Goal: Information Seeking & Learning: Learn about a topic

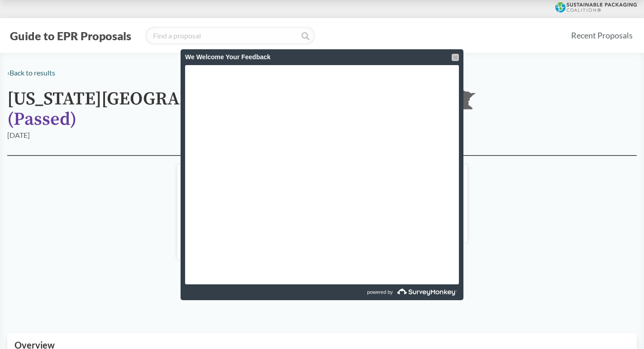
click at [453, 57] on div at bounding box center [455, 57] width 7 height 7
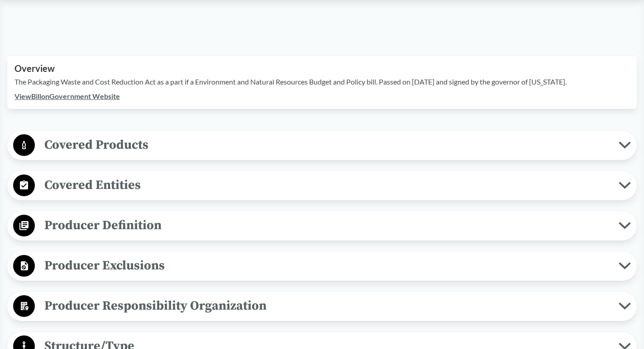
scroll to position [278, 0]
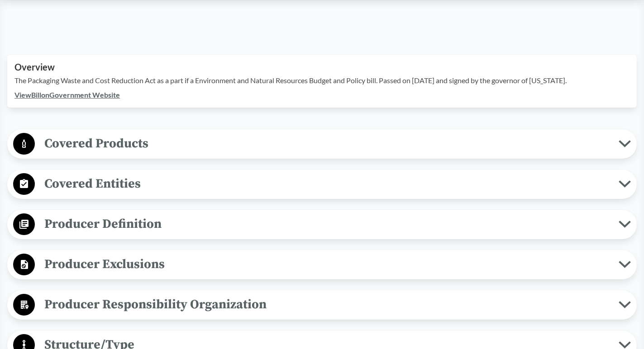
click at [182, 133] on span "Covered Products" at bounding box center [327, 143] width 584 height 20
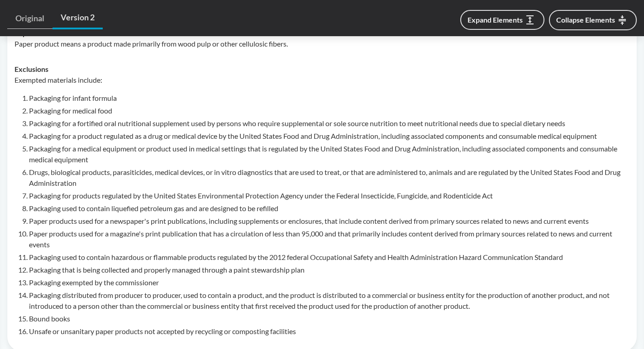
scroll to position [496, 0]
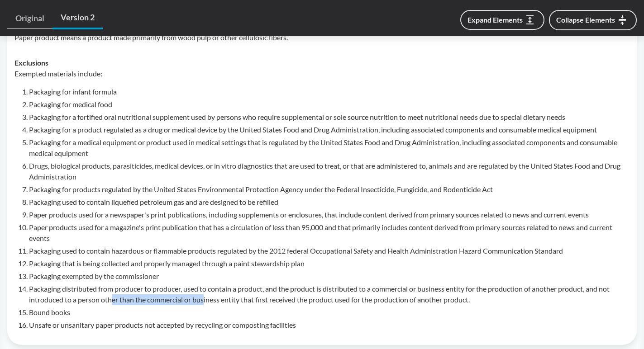
drag, startPoint x: 112, startPoint y: 290, endPoint x: 205, endPoint y: 290, distance: 92.8
click at [205, 290] on li "Packaging distributed from producer to producer, used to contain a product, and…" at bounding box center [329, 295] width 601 height 22
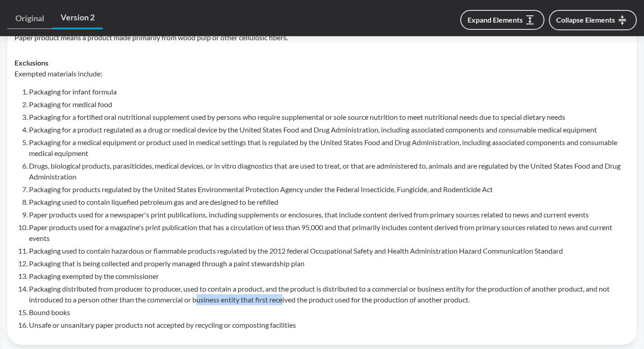
drag, startPoint x: 200, startPoint y: 287, endPoint x: 285, endPoint y: 288, distance: 84.6
click at [285, 287] on li "Packaging distributed from producer to producer, used to contain a product, and…" at bounding box center [329, 295] width 601 height 22
click at [285, 288] on li "Packaging distributed from producer to producer, used to contain a product, and…" at bounding box center [329, 295] width 601 height 22
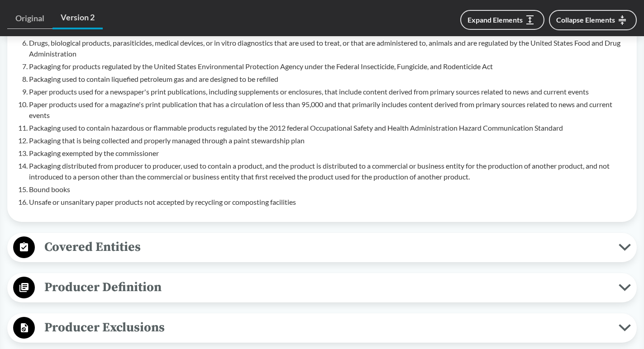
scroll to position [637, 0]
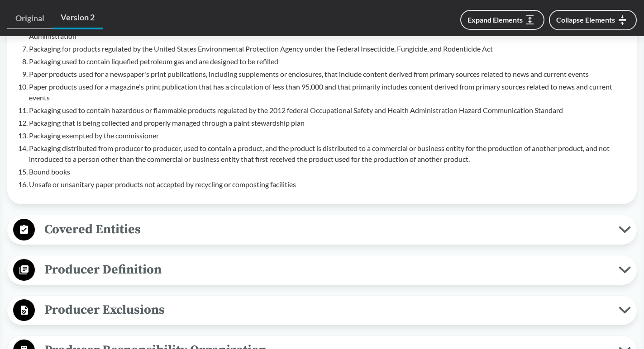
click at [241, 220] on span "Covered Entities" at bounding box center [327, 229] width 584 height 20
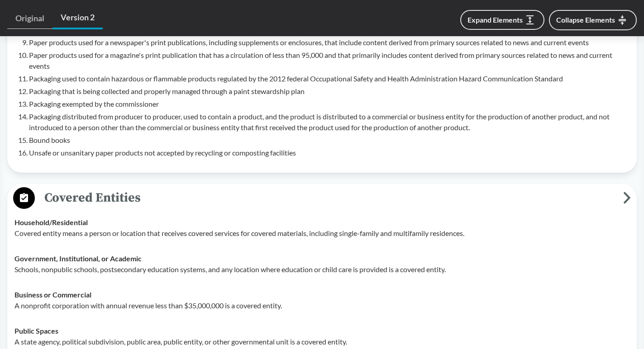
scroll to position [669, 0]
drag, startPoint x: 205, startPoint y: 219, endPoint x: 316, endPoint y: 220, distance: 111.3
click at [316, 228] on p "Covered entity means a person or location that receives covered services for co…" at bounding box center [321, 233] width 615 height 11
drag, startPoint x: 215, startPoint y: 257, endPoint x: 272, endPoint y: 258, distance: 56.6
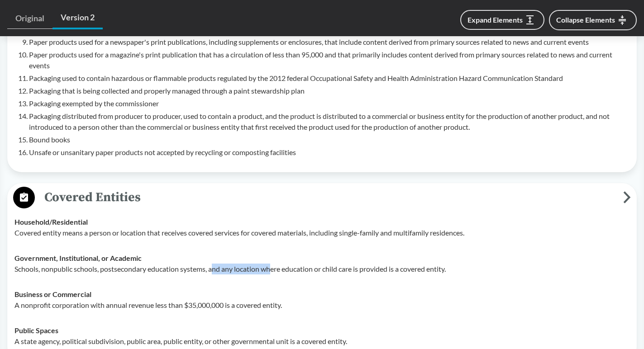
click at [272, 264] on p "Schools, nonpublic schools, postsecondary education systems, and any location w…" at bounding box center [321, 269] width 615 height 11
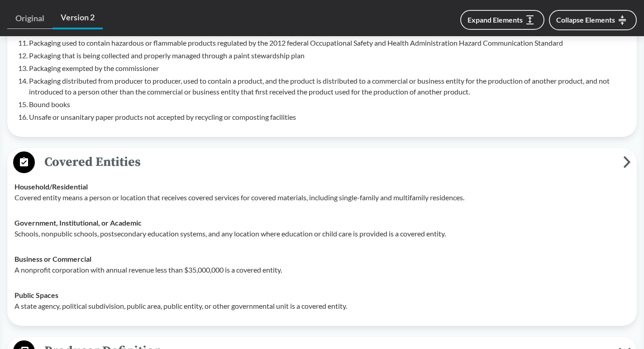
scroll to position [705, 0]
drag, startPoint x: 224, startPoint y: 255, endPoint x: 295, endPoint y: 260, distance: 71.2
click at [295, 264] on p "A nonprofit corporation with annual revenue less than $35,000,000 is a covered …" at bounding box center [321, 269] width 615 height 11
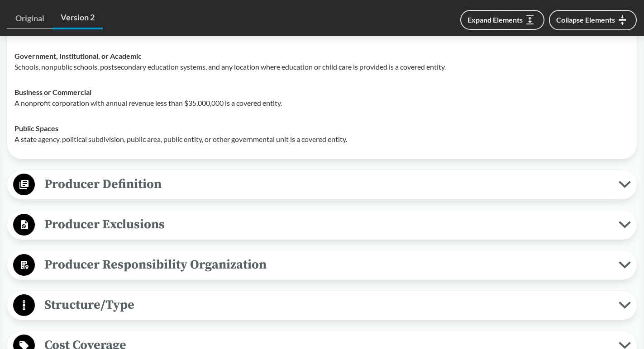
scroll to position [872, 0]
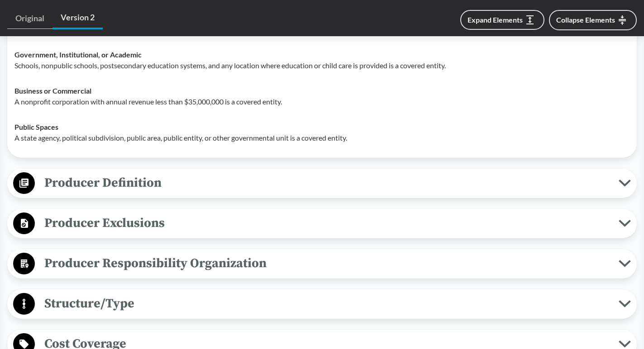
click at [236, 174] on span "Producer Definition" at bounding box center [327, 183] width 584 height 20
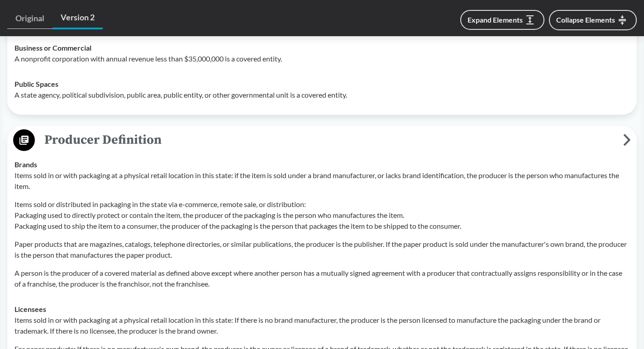
scroll to position [918, 0]
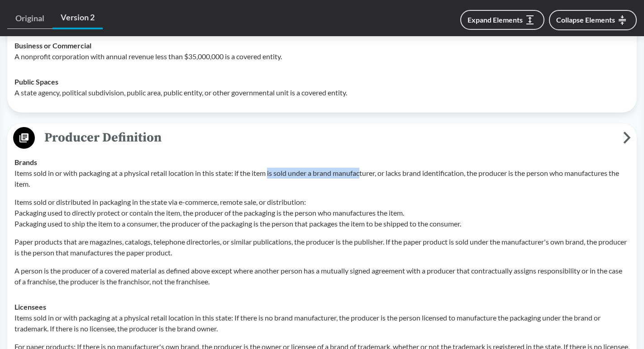
drag, startPoint x: 270, startPoint y: 162, endPoint x: 362, endPoint y: 162, distance: 92.8
click at [362, 168] on p "Items sold in or with packaging at a physical retail location in this state: if…" at bounding box center [321, 179] width 615 height 22
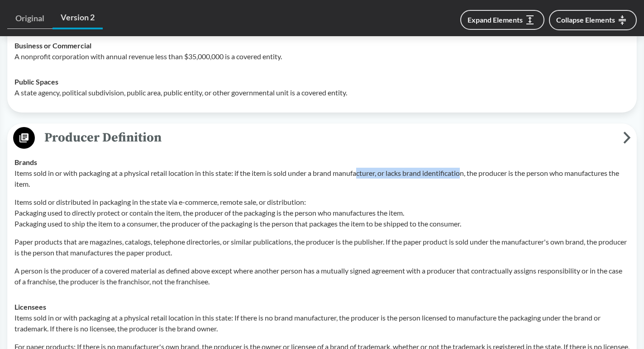
drag, startPoint x: 358, startPoint y: 161, endPoint x: 464, endPoint y: 162, distance: 105.9
click at [464, 168] on p "Items sold in or with packaging at a physical retail location in this state: if…" at bounding box center [321, 179] width 615 height 22
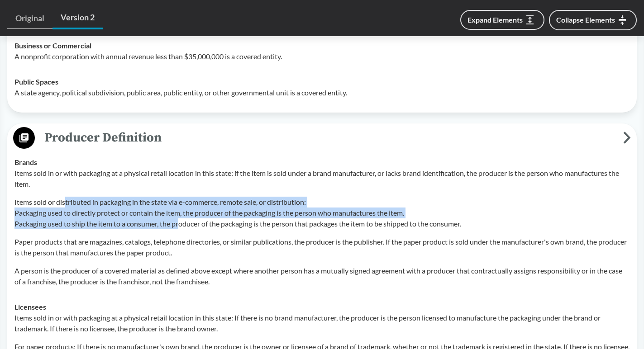
drag, startPoint x: 66, startPoint y: 191, endPoint x: 181, endPoint y: 215, distance: 117.2
click at [181, 215] on p "Items sold or distributed in packaging in the state via e-commerce, remote sale…" at bounding box center [321, 213] width 615 height 33
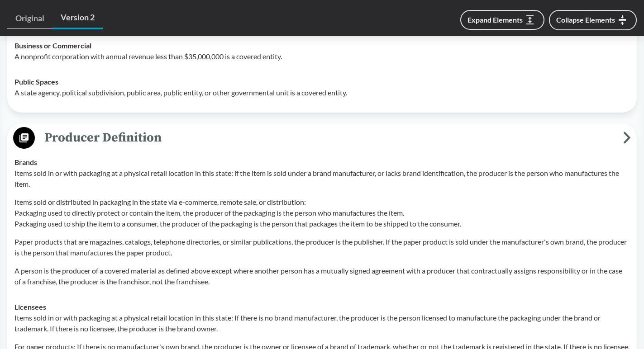
drag, startPoint x: 141, startPoint y: 195, endPoint x: 224, endPoint y: 204, distance: 83.8
click at [224, 204] on p "Items sold or distributed in packaging in the state via e-commerce, remote sale…" at bounding box center [321, 213] width 615 height 33
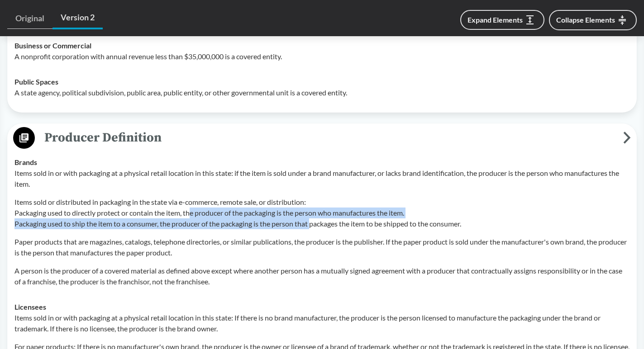
drag, startPoint x: 193, startPoint y: 202, endPoint x: 313, endPoint y: 210, distance: 119.7
click at [313, 210] on p "Items sold or distributed in packaging in the state via e-commerce, remote sale…" at bounding box center [321, 213] width 615 height 33
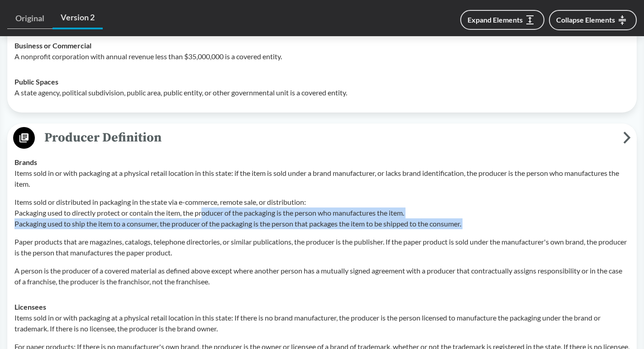
drag, startPoint x: 205, startPoint y: 204, endPoint x: 296, endPoint y: 217, distance: 92.0
click at [296, 217] on div "Items sold in or with packaging at a physical retail location in this state: if…" at bounding box center [321, 227] width 615 height 119
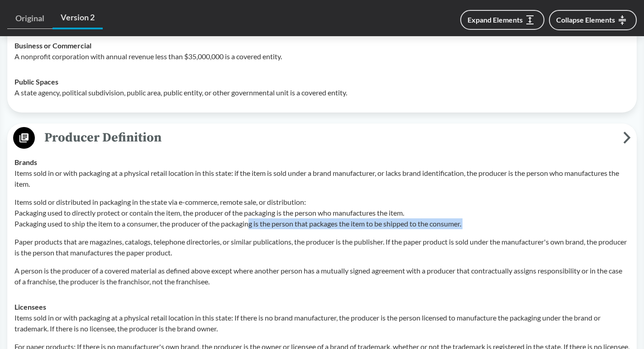
drag, startPoint x: 250, startPoint y: 209, endPoint x: 350, endPoint y: 217, distance: 99.9
click at [350, 217] on div "Items sold in or with packaging at a physical retail location in this state: if…" at bounding box center [321, 227] width 615 height 119
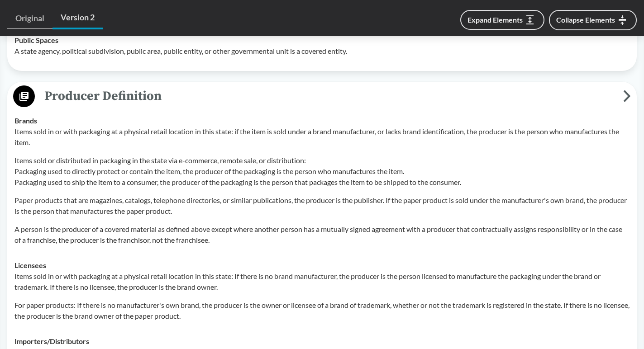
scroll to position [972, 0]
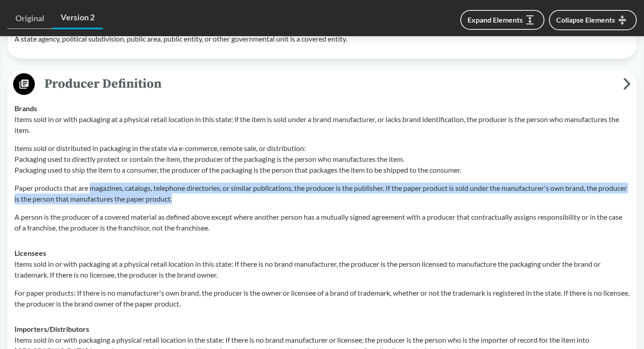
drag, startPoint x: 91, startPoint y: 175, endPoint x: 243, endPoint y: 184, distance: 152.7
click at [243, 184] on p "Paper products that are magazines, catalogs, telephone directories, or similar …" at bounding box center [321, 194] width 615 height 22
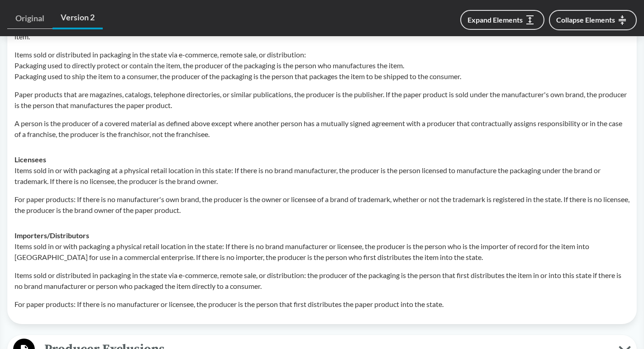
scroll to position [1067, 0]
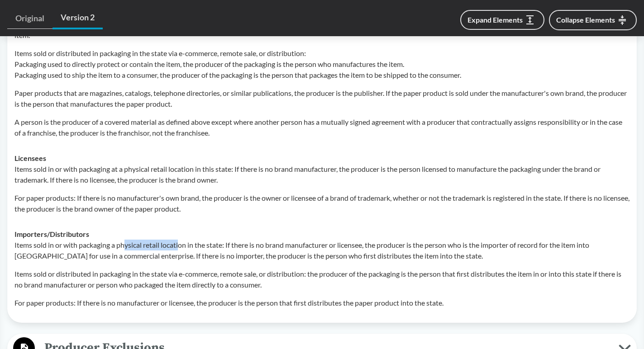
drag, startPoint x: 125, startPoint y: 235, endPoint x: 181, endPoint y: 235, distance: 55.7
click at [181, 240] on p "Items sold in or with packaging a physical retail location in the state: If the…" at bounding box center [321, 251] width 615 height 22
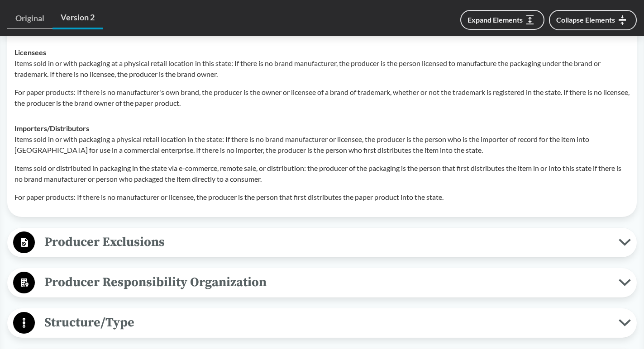
scroll to position [1177, 0]
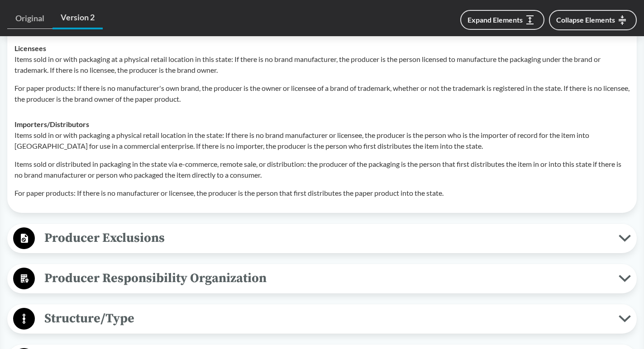
click at [229, 228] on span "Producer Exclusions" at bounding box center [327, 238] width 584 height 20
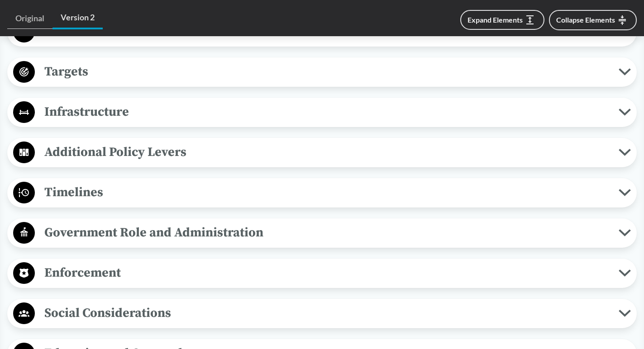
scroll to position [1733, 0]
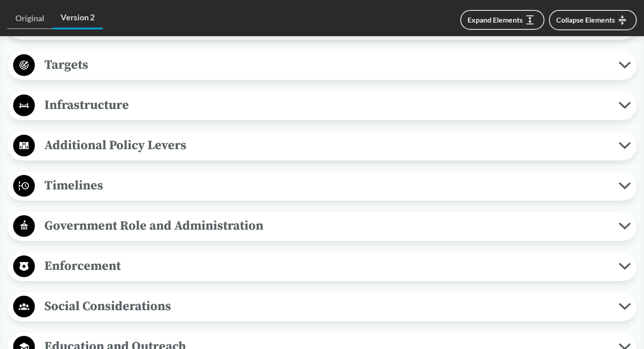
click at [305, 216] on span "Government Role and Administration" at bounding box center [327, 226] width 584 height 20
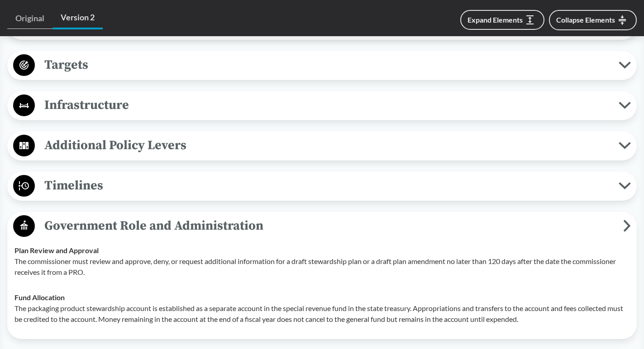
click at [299, 216] on span "Government Role and Administration" at bounding box center [329, 226] width 588 height 20
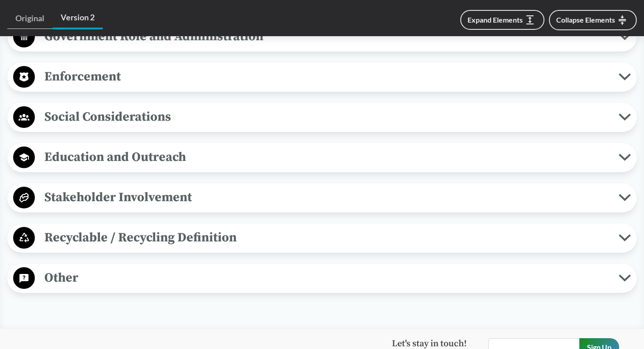
scroll to position [1923, 0]
click at [277, 229] on span "Recyclable / Recycling Definition" at bounding box center [327, 237] width 584 height 20
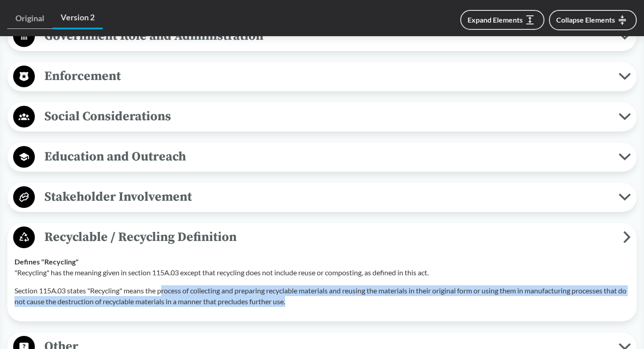
drag, startPoint x: 163, startPoint y: 281, endPoint x: 301, endPoint y: 293, distance: 138.5
click at [301, 293] on p "Section 115A.03 states "Recycling" means the process of collecting and preparin…" at bounding box center [321, 297] width 615 height 22
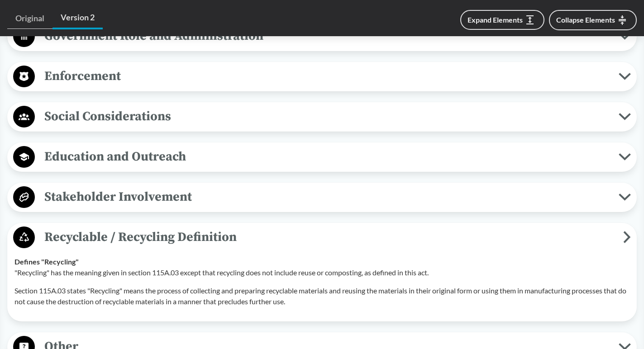
click at [274, 227] on span "Recyclable / Recycling Definition" at bounding box center [329, 237] width 588 height 20
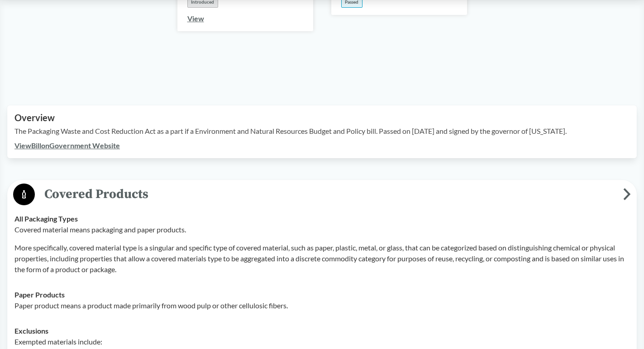
scroll to position [230, 0]
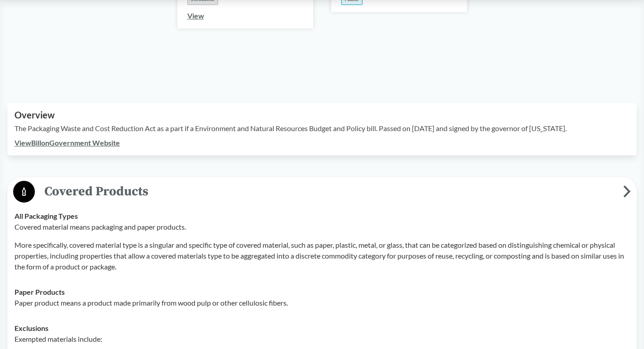
drag, startPoint x: 72, startPoint y: 232, endPoint x: 209, endPoint y: 241, distance: 137.4
click at [209, 241] on p "More specifically, covered material type is a singular and specific type of cov…" at bounding box center [321, 256] width 615 height 33
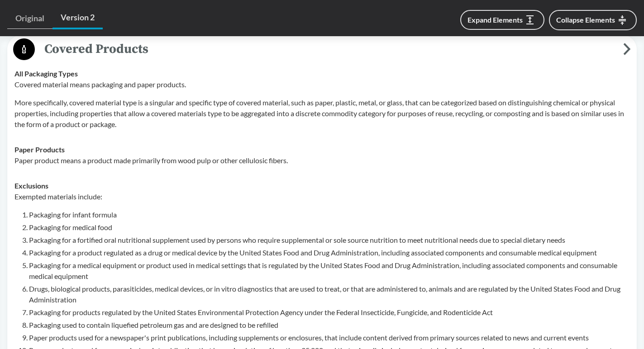
scroll to position [378, 0]
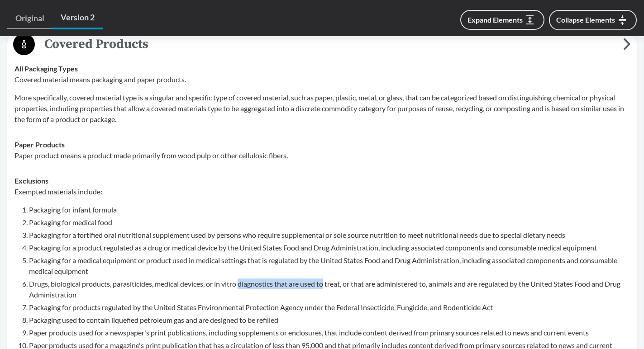
drag, startPoint x: 242, startPoint y: 271, endPoint x: 328, endPoint y: 272, distance: 86.4
click at [328, 279] on li "Drugs, biological products, parasiticides, medical devices, or in vitro diagnos…" at bounding box center [329, 290] width 601 height 22
drag, startPoint x: 177, startPoint y: 234, endPoint x: 219, endPoint y: 235, distance: 41.6
click at [219, 243] on li "Packaging for a product regulated as a drug or medical device by the United Sta…" at bounding box center [329, 248] width 601 height 11
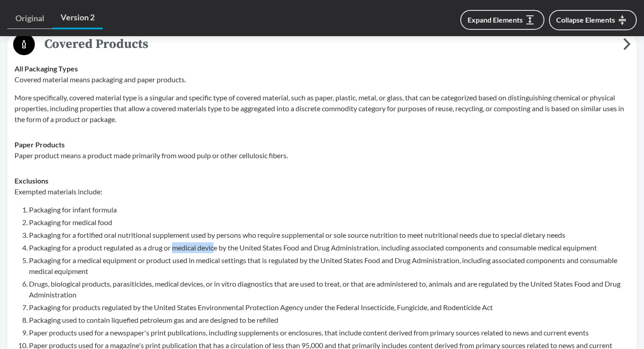
click at [219, 243] on li "Packaging for a product regulated as a drug or medical device by the United Sta…" at bounding box center [329, 248] width 601 height 11
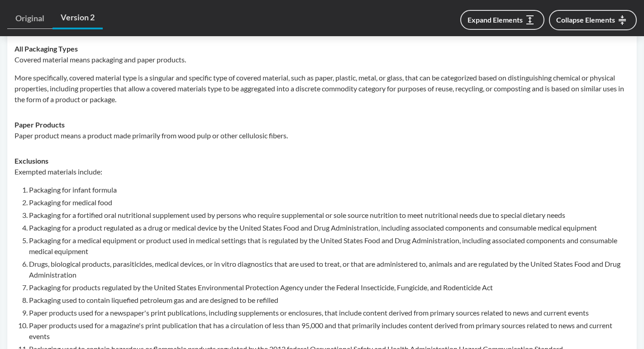
scroll to position [423, 0]
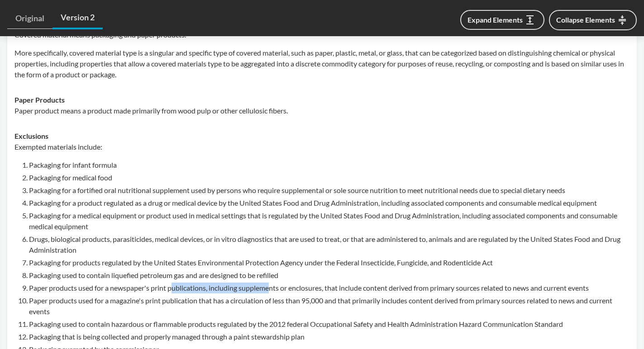
drag, startPoint x: 171, startPoint y: 275, endPoint x: 272, endPoint y: 281, distance: 100.6
click at [272, 283] on li "Paper products used for a newspaper's print publications, including supplements…" at bounding box center [329, 288] width 601 height 11
drag, startPoint x: 151, startPoint y: 248, endPoint x: 244, endPoint y: 248, distance: 93.2
click at [244, 257] on li "Packaging for products regulated by the United States Environmental Protection …" at bounding box center [329, 262] width 601 height 11
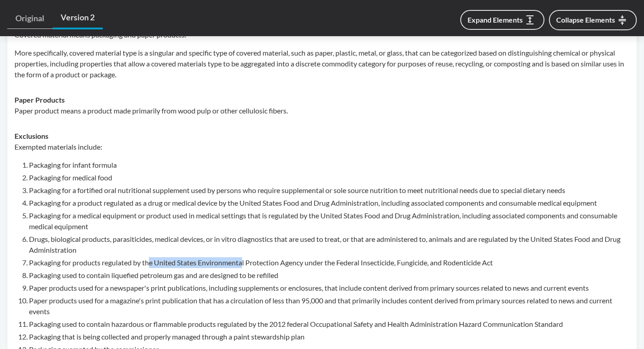
click at [244, 257] on li "Packaging for products regulated by the United States Environmental Protection …" at bounding box center [329, 262] width 601 height 11
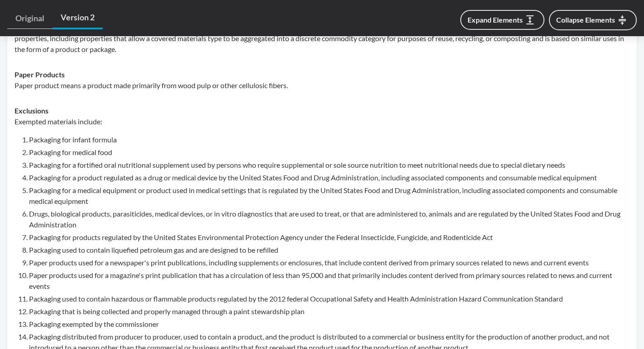
scroll to position [451, 0]
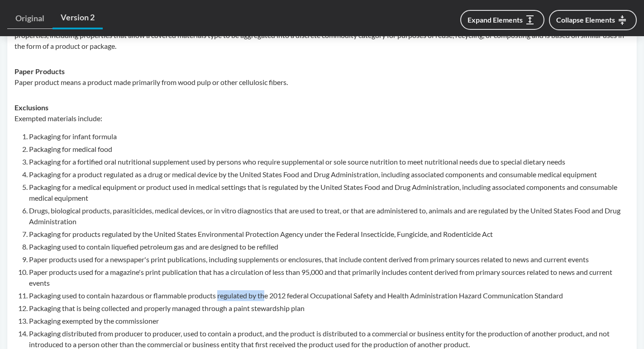
drag, startPoint x: 218, startPoint y: 278, endPoint x: 267, endPoint y: 281, distance: 48.9
click at [267, 291] on li "Packaging used to contain hazardous or flammable products regulated by the 2012…" at bounding box center [329, 296] width 601 height 11
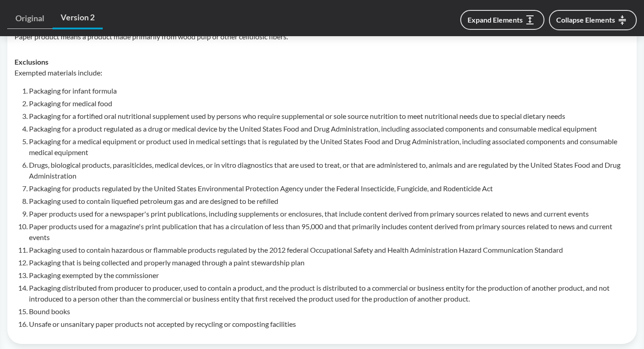
scroll to position [501, 0]
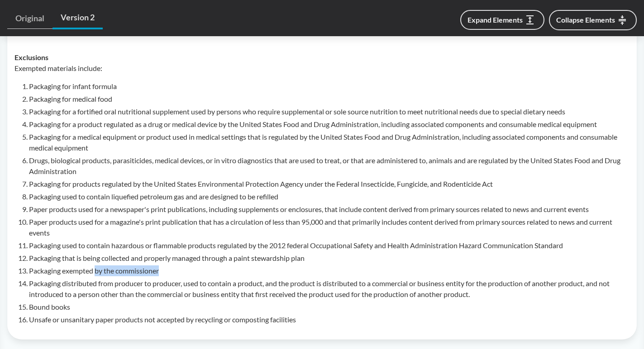
drag, startPoint x: 96, startPoint y: 258, endPoint x: 169, endPoint y: 258, distance: 72.9
click at [169, 266] on li "Packaging exempted by the commissioner" at bounding box center [329, 271] width 601 height 11
drag, startPoint x: 62, startPoint y: 295, endPoint x: 82, endPoint y: 295, distance: 20.4
click at [82, 302] on li "Bound books" at bounding box center [329, 307] width 601 height 11
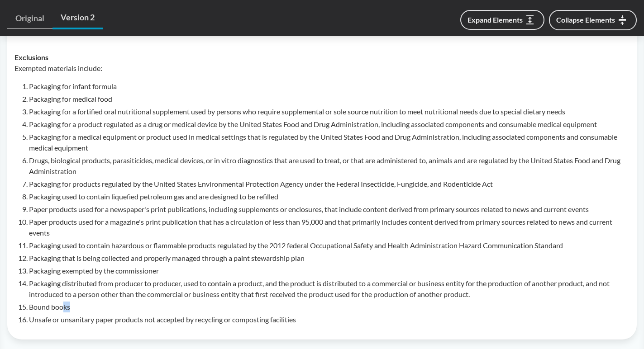
click at [82, 302] on li "Bound books" at bounding box center [329, 307] width 601 height 11
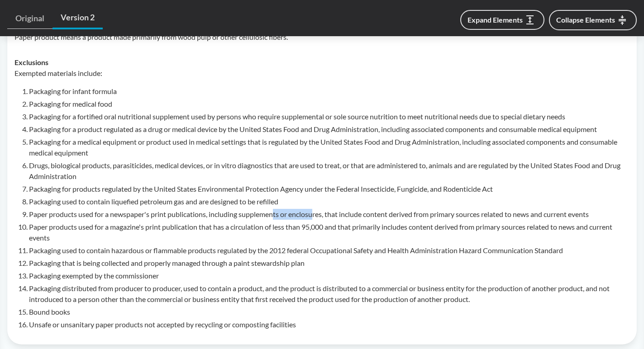
drag, startPoint x: 274, startPoint y: 204, endPoint x: 315, endPoint y: 205, distance: 41.6
click at [315, 209] on li "Paper products used for a newspaper's print publications, including supplements…" at bounding box center [329, 214] width 601 height 11
drag, startPoint x: 427, startPoint y: 151, endPoint x: 460, endPoint y: 151, distance: 33.0
click at [460, 160] on li "Drugs, biological products, parasiticides, medical devices, or in vitro diagnos…" at bounding box center [329, 171] width 601 height 22
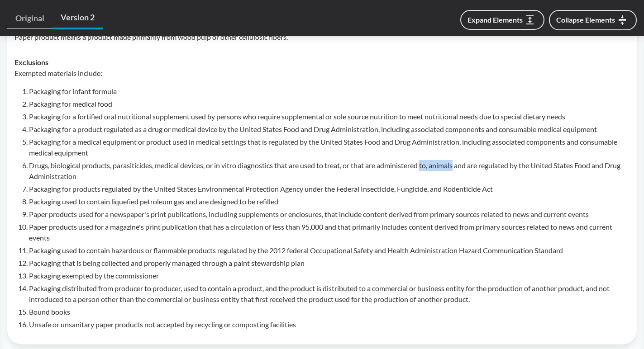
click at [460, 160] on li "Drugs, biological products, parasiticides, medical devices, or in vitro diagnos…" at bounding box center [329, 171] width 601 height 22
drag, startPoint x: 156, startPoint y: 179, endPoint x: 280, endPoint y: 179, distance: 124.0
click at [280, 184] on li "Packaging for products regulated by the United States Environmental Protection …" at bounding box center [329, 189] width 601 height 11
drag, startPoint x: 192, startPoint y: 190, endPoint x: 240, endPoint y: 190, distance: 48.0
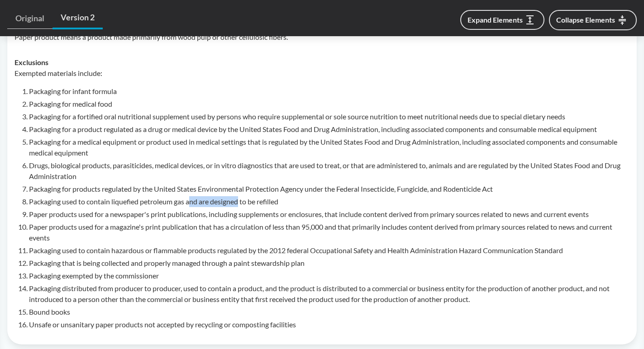
click at [240, 196] on li "Packaging used to contain liquefied petroleum gas and are designed to be refill…" at bounding box center [329, 201] width 601 height 11
click at [260, 258] on li "Packaging that is being collected and properly managed through a paint stewards…" at bounding box center [329, 263] width 601 height 11
drag, startPoint x: 249, startPoint y: 249, endPoint x: 297, endPoint y: 249, distance: 48.4
click at [297, 258] on li "Packaging that is being collected and properly managed through a paint stewards…" at bounding box center [329, 263] width 601 height 11
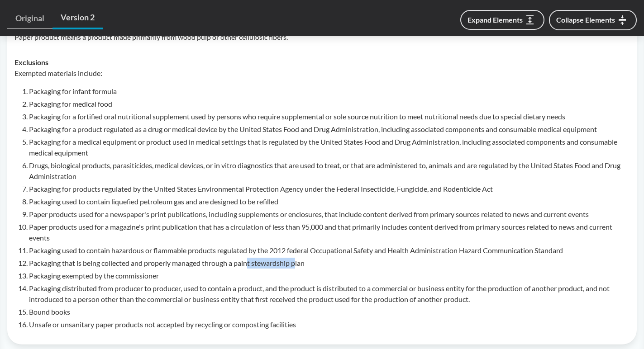
click at [297, 258] on li "Packaging that is being collected and properly managed through a paint stewards…" at bounding box center [329, 263] width 601 height 11
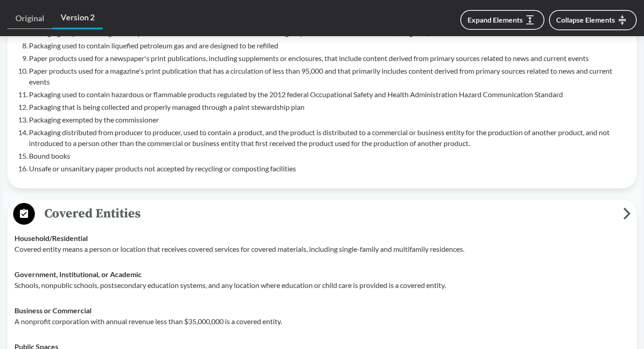
scroll to position [689, 0]
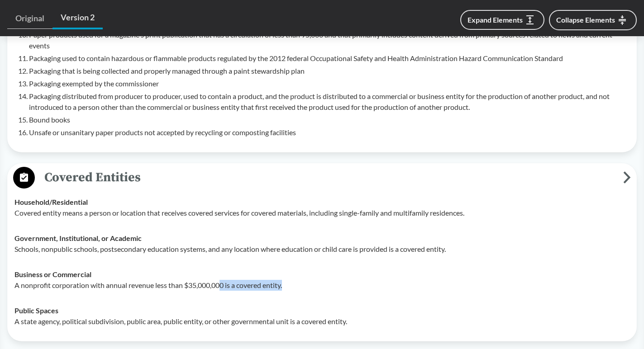
drag, startPoint x: 221, startPoint y: 272, endPoint x: 311, endPoint y: 272, distance: 90.5
click at [311, 280] on p "A nonprofit corporation with annual revenue less than $35,000,000 is a covered …" at bounding box center [321, 285] width 615 height 11
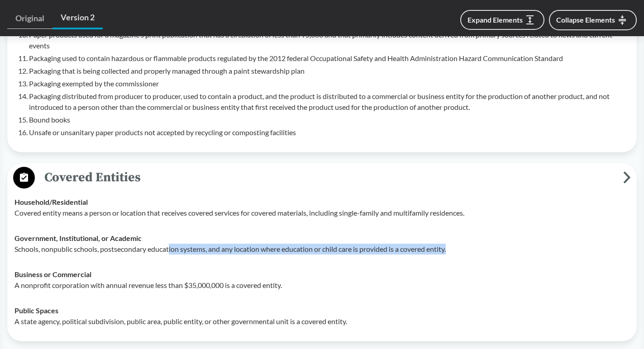
drag, startPoint x: 170, startPoint y: 236, endPoint x: 301, endPoint y: 248, distance: 131.3
click at [301, 248] on td "Government, Institutional, or Academic Schools, nonpublic schools, postsecondar…" at bounding box center [321, 244] width 623 height 36
drag, startPoint x: 256, startPoint y: 235, endPoint x: 397, endPoint y: 235, distance: 140.7
click at [397, 244] on p "Schools, nonpublic schools, postsecondary education systems, and any location w…" at bounding box center [321, 249] width 615 height 11
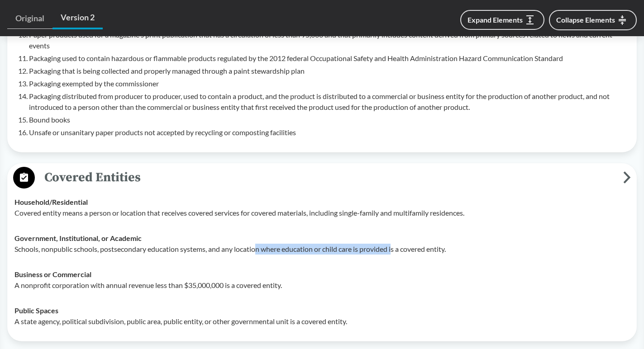
click at [397, 244] on p "Schools, nonpublic schools, postsecondary education systems, and any location w…" at bounding box center [321, 249] width 615 height 11
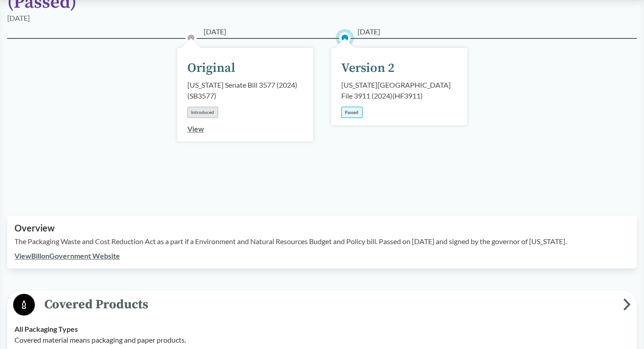
scroll to position [118, 0]
drag, startPoint x: 158, startPoint y: 227, endPoint x: 299, endPoint y: 228, distance: 141.2
click at [299, 236] on p "The Packaging Waste and Cost Reduction Act as a part if a Environment and Natur…" at bounding box center [321, 241] width 615 height 11
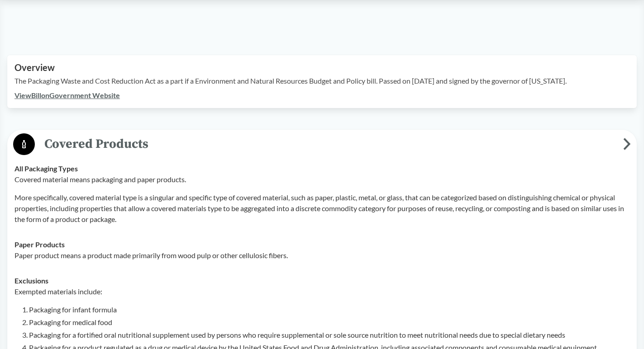
scroll to position [194, 0]
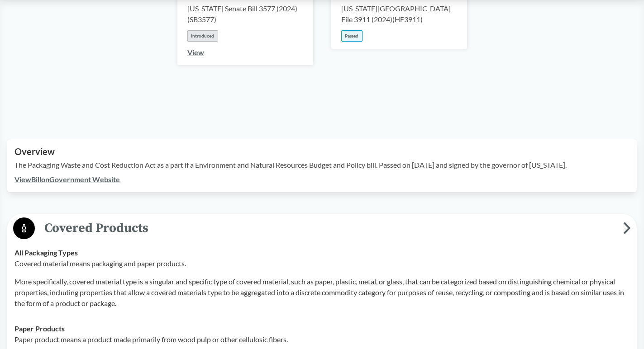
click at [243, 219] on span "Covered Products" at bounding box center [329, 228] width 588 height 20
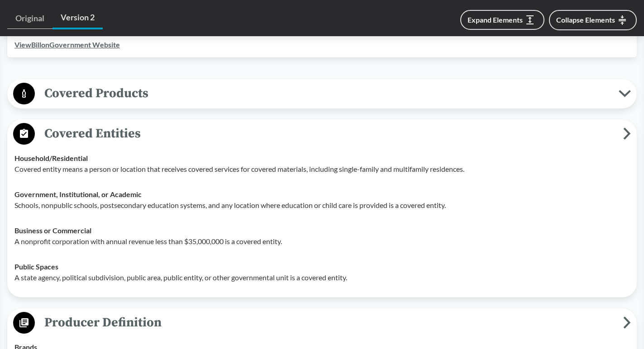
scroll to position [335, 0]
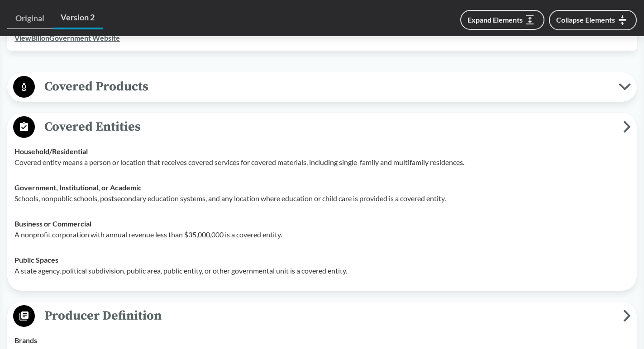
click at [212, 117] on span "Covered Entities" at bounding box center [329, 127] width 588 height 20
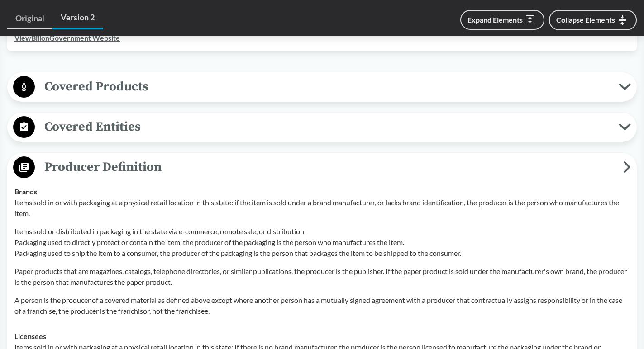
click at [212, 117] on span "Covered Entities" at bounding box center [327, 127] width 584 height 20
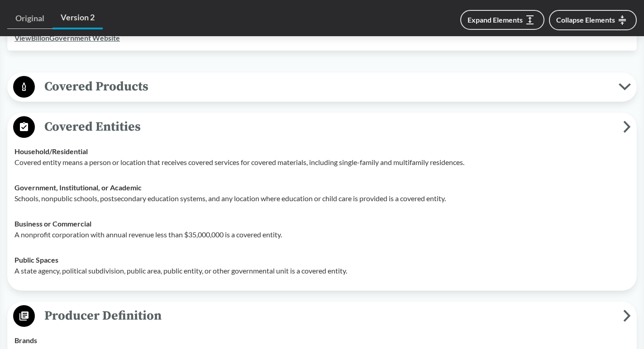
click at [218, 117] on span "Covered Entities" at bounding box center [329, 127] width 588 height 20
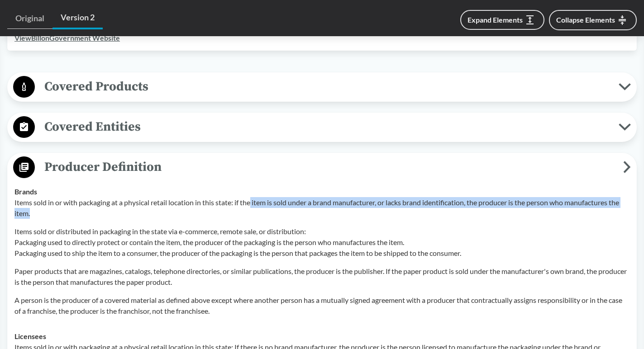
drag, startPoint x: 252, startPoint y: 192, endPoint x: 362, endPoint y: 200, distance: 110.7
click at [362, 200] on p "Items sold in or with packaging at a physical retail location in this state: if…" at bounding box center [321, 208] width 615 height 22
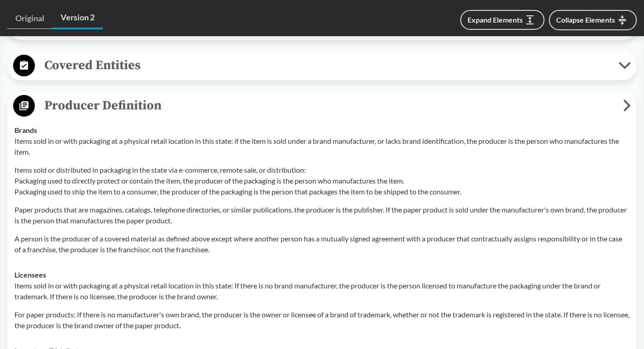
scroll to position [399, 0]
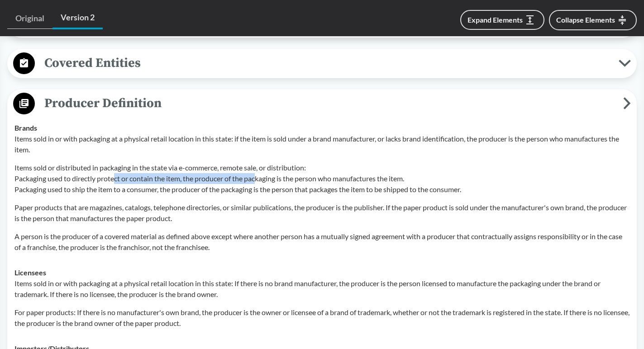
drag, startPoint x: 114, startPoint y: 162, endPoint x: 259, endPoint y: 163, distance: 145.3
click at [259, 162] on p "Items sold or distributed in packaging in the state via e-commerce, remote sale…" at bounding box center [321, 178] width 615 height 33
click at [259, 163] on p "Items sold or distributed in packaging in the state via e-commerce, remote sale…" at bounding box center [321, 178] width 615 height 33
drag, startPoint x: 261, startPoint y: 170, endPoint x: 355, endPoint y: 175, distance: 94.7
click at [355, 175] on p "Items sold or distributed in packaging in the state via e-commerce, remote sale…" at bounding box center [321, 178] width 615 height 33
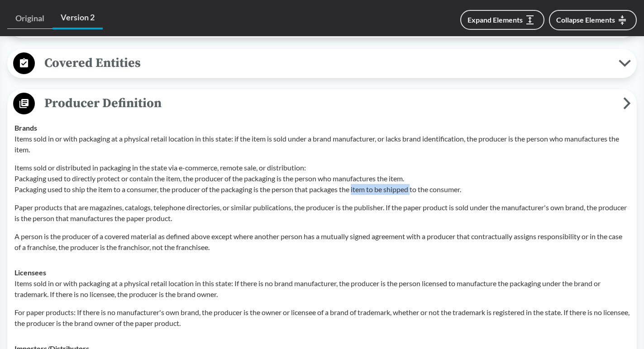
drag, startPoint x: 355, startPoint y: 175, endPoint x: 414, endPoint y: 175, distance: 58.8
click at [414, 175] on p "Items sold or distributed in packaging in the state via e-commerce, remote sale…" at bounding box center [321, 178] width 615 height 33
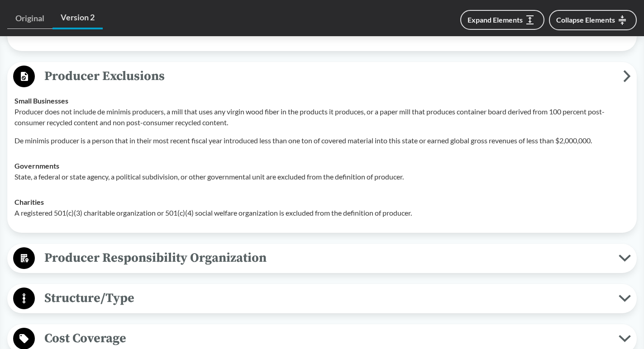
scroll to position [774, 0]
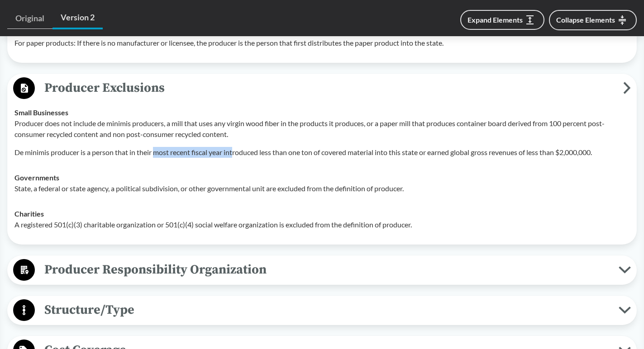
drag, startPoint x: 157, startPoint y: 137, endPoint x: 234, endPoint y: 138, distance: 77.8
click at [234, 147] on p "De minimis producer is a person that in their most recent fiscal year introduce…" at bounding box center [321, 152] width 615 height 11
drag, startPoint x: 238, startPoint y: 140, endPoint x: 300, endPoint y: 142, distance: 62.0
click at [300, 147] on p "De minimis producer is a person that in their most recent fiscal year introduce…" at bounding box center [321, 152] width 615 height 11
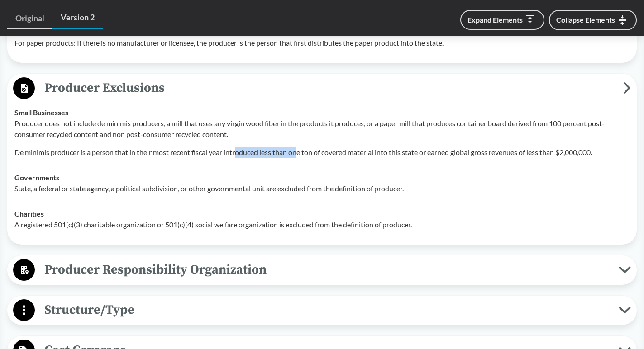
click at [300, 147] on p "De minimis producer is a person that in their most recent fiscal year introduce…" at bounding box center [321, 152] width 615 height 11
drag, startPoint x: 300, startPoint y: 141, endPoint x: 387, endPoint y: 141, distance: 87.3
click at [387, 147] on p "De minimis producer is a person that in their most recent fiscal year introduce…" at bounding box center [321, 152] width 615 height 11
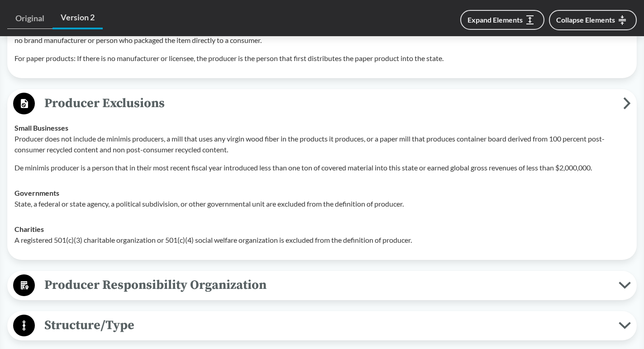
scroll to position [758, 0]
click at [274, 94] on span "Producer Exclusions" at bounding box center [329, 104] width 588 height 20
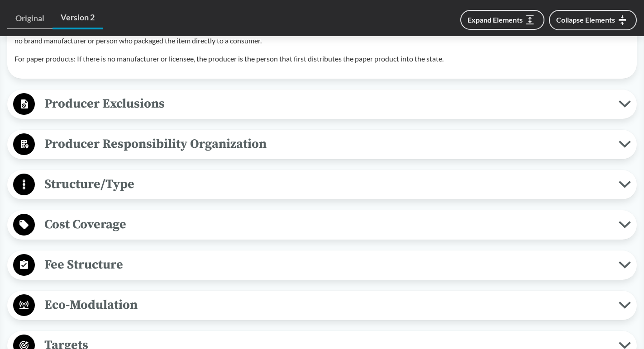
click at [304, 134] on span "Producer Responsibility Organization" at bounding box center [327, 144] width 584 height 20
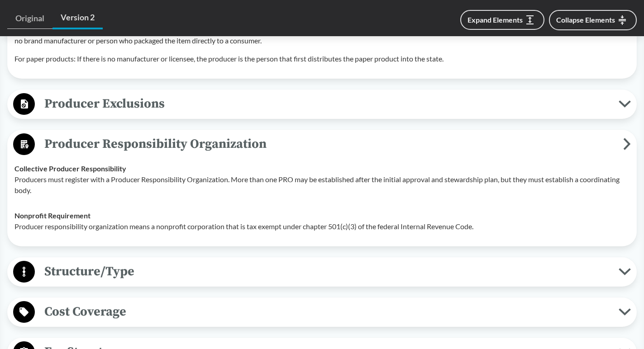
click at [341, 139] on span "Producer Responsibility Organization" at bounding box center [329, 144] width 588 height 20
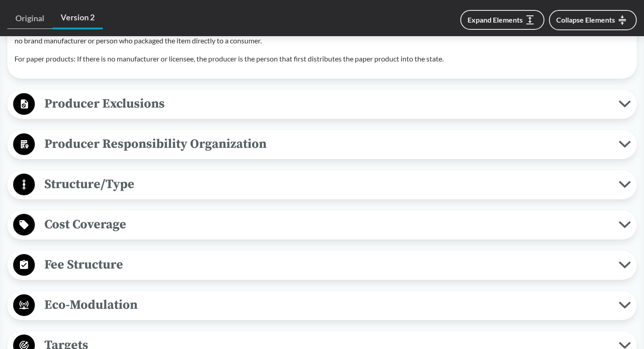
click at [258, 174] on span "Structure/Type" at bounding box center [327, 184] width 584 height 20
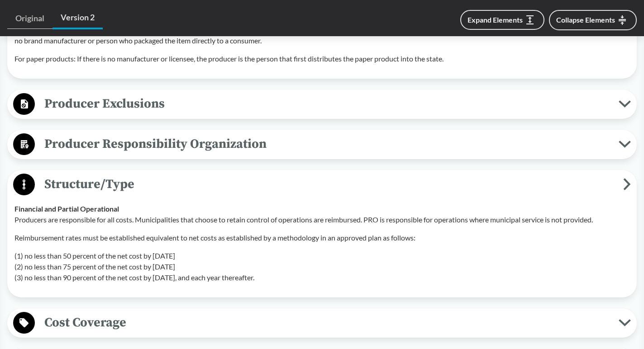
click at [258, 174] on span "Structure/Type" at bounding box center [329, 184] width 588 height 20
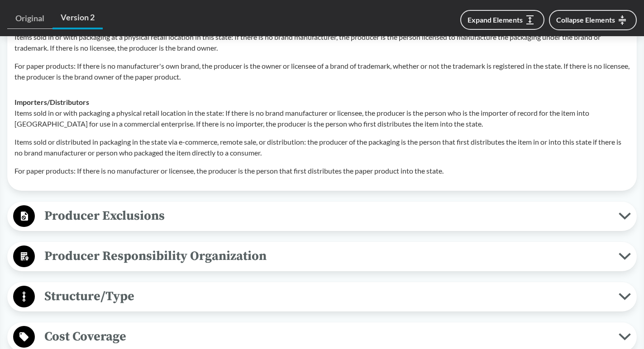
scroll to position [667, 0]
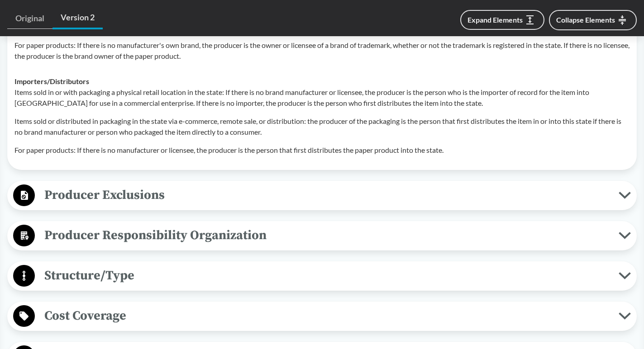
click at [247, 185] on span "Producer Exclusions" at bounding box center [327, 195] width 584 height 20
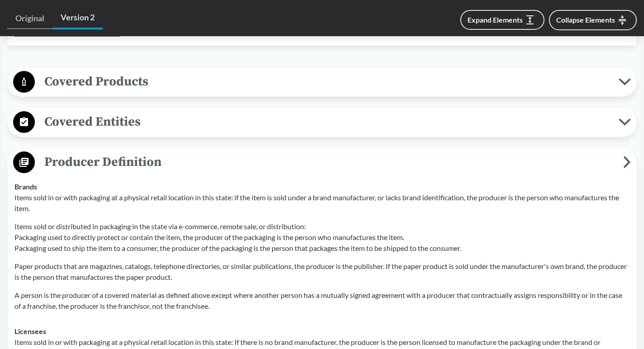
scroll to position [300, 0]
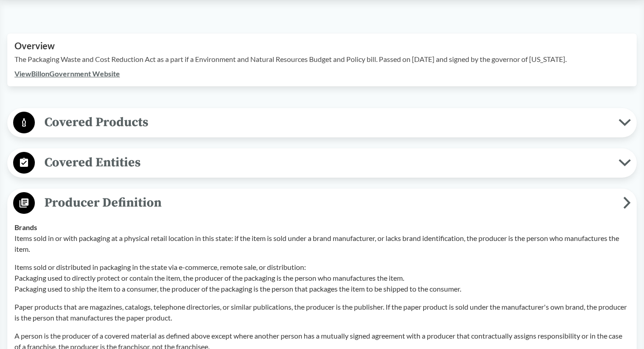
click at [190, 116] on span "Covered Products" at bounding box center [327, 122] width 584 height 20
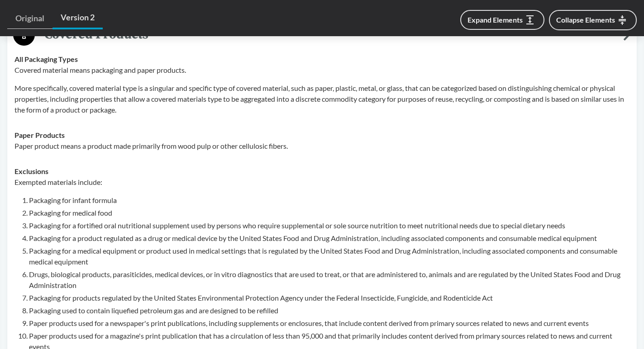
scroll to position [389, 0]
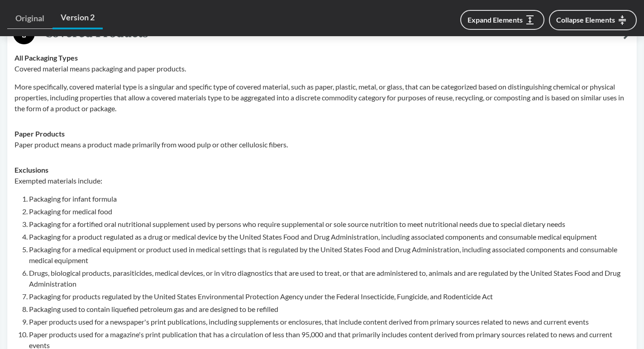
click at [296, 140] on td "Paper Products Paper product means a product made primarily from wood pulp or o…" at bounding box center [321, 139] width 623 height 36
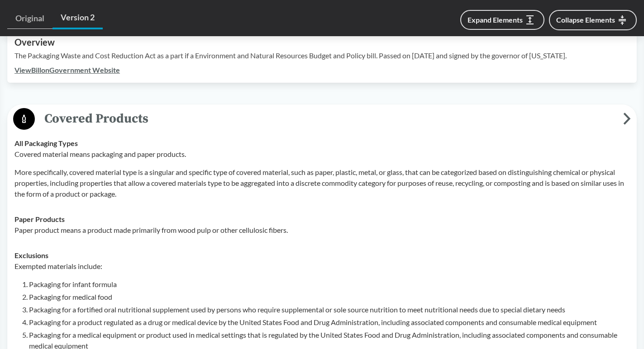
scroll to position [297, 0]
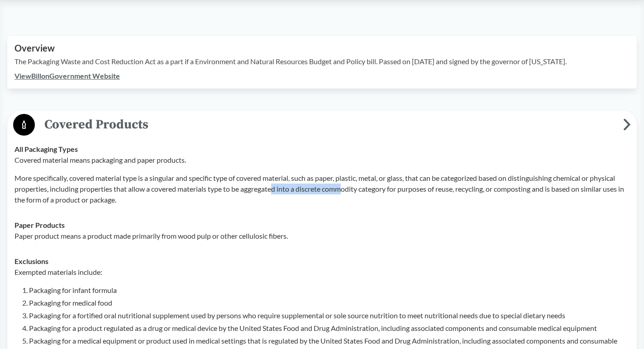
drag, startPoint x: 276, startPoint y: 175, endPoint x: 347, endPoint y: 176, distance: 71.1
click at [348, 176] on p "More specifically, covered material type is a singular and specific type of cov…" at bounding box center [321, 189] width 615 height 33
click at [347, 176] on p "More specifically, covered material type is a singular and specific type of cov…" at bounding box center [321, 189] width 615 height 33
drag, startPoint x: 347, startPoint y: 176, endPoint x: 459, endPoint y: 176, distance: 111.8
click at [459, 176] on p "More specifically, covered material type is a singular and specific type of cov…" at bounding box center [321, 189] width 615 height 33
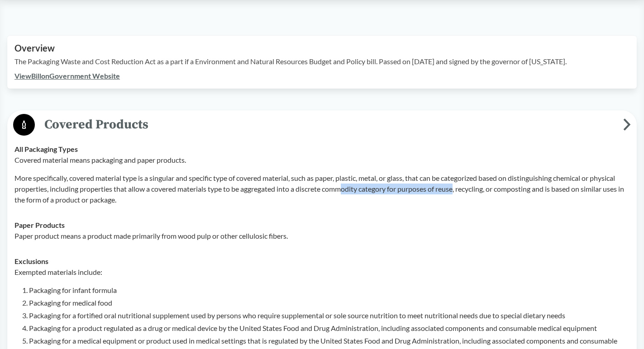
click at [459, 176] on p "More specifically, covered material type is a singular and specific type of cov…" at bounding box center [321, 189] width 615 height 33
drag, startPoint x: 370, startPoint y: 176, endPoint x: 480, endPoint y: 179, distance: 110.0
click at [481, 179] on p "More specifically, covered material type is a singular and specific type of cov…" at bounding box center [321, 189] width 615 height 33
click at [480, 179] on p "More specifically, covered material type is a singular and specific type of cov…" at bounding box center [321, 189] width 615 height 33
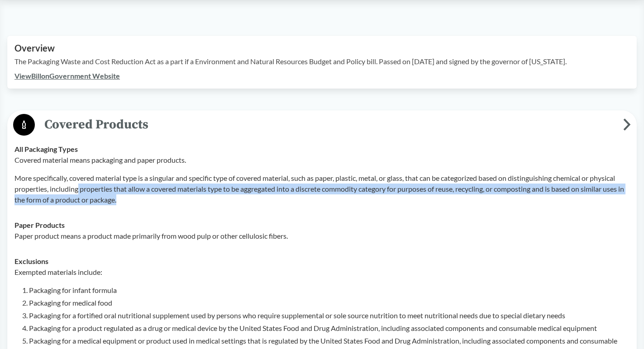
drag, startPoint x: 79, startPoint y: 178, endPoint x: 149, endPoint y: 187, distance: 70.3
click at [149, 187] on p "More specifically, covered material type is a singular and specific type of cov…" at bounding box center [321, 189] width 615 height 33
drag, startPoint x: 109, startPoint y: 177, endPoint x: 196, endPoint y: 191, distance: 88.0
click at [196, 191] on p "More specifically, covered material type is a singular and specific type of cov…" at bounding box center [321, 189] width 615 height 33
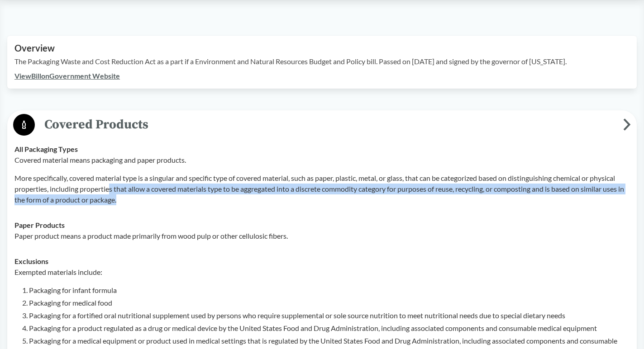
click at [196, 191] on p "More specifically, covered material type is a singular and specific type of cov…" at bounding box center [321, 189] width 615 height 33
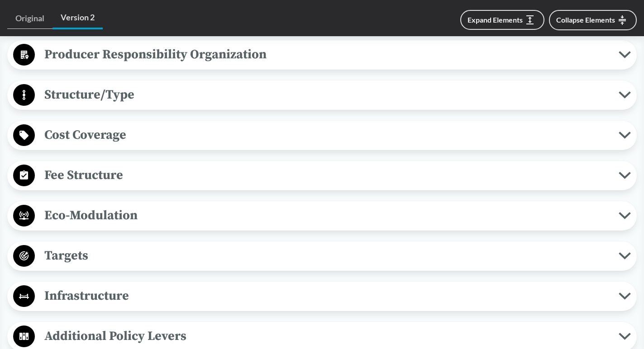
scroll to position [1408, 0]
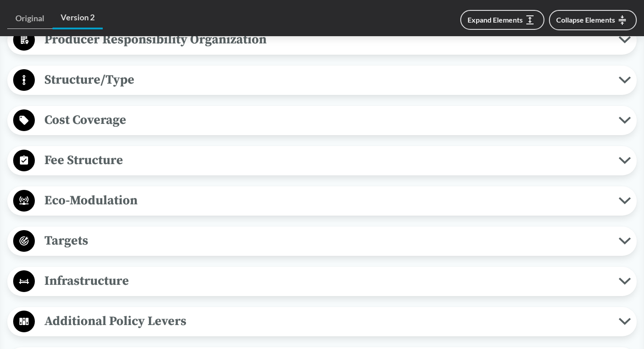
click at [187, 195] on span "Eco-Modulation" at bounding box center [327, 201] width 584 height 20
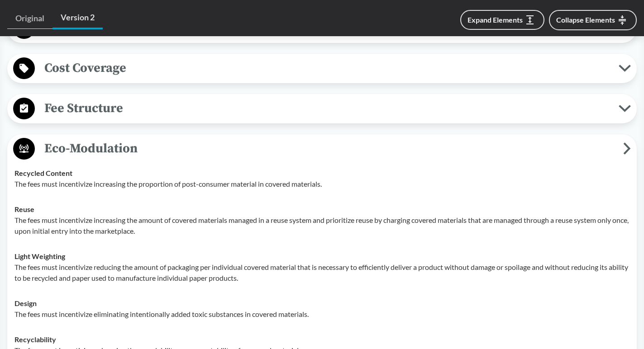
scroll to position [1465, 0]
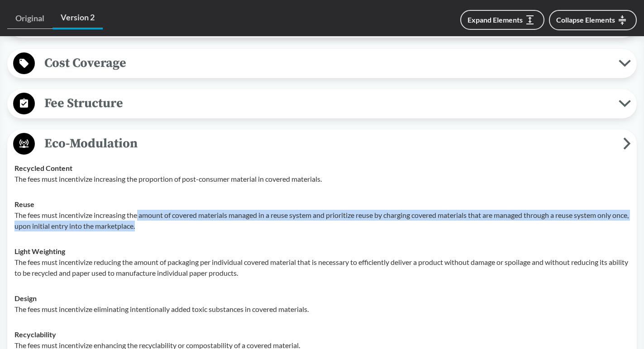
drag, startPoint x: 139, startPoint y: 201, endPoint x: 189, endPoint y: 218, distance: 52.7
click at [189, 218] on p "The fees must incentivize increasing the amount of covered materials managed in…" at bounding box center [321, 221] width 615 height 22
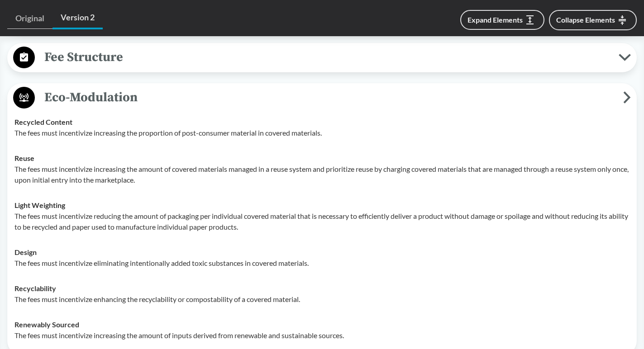
scroll to position [1519, 0]
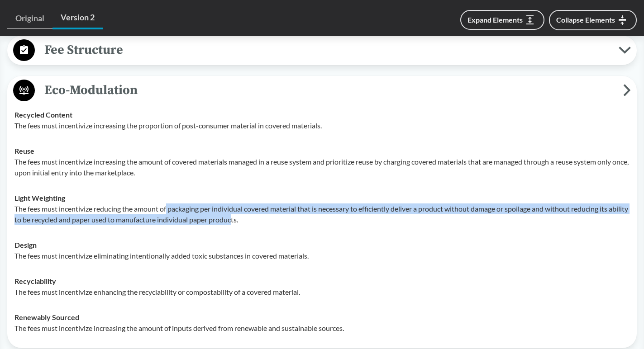
drag, startPoint x: 168, startPoint y: 201, endPoint x: 255, endPoint y: 208, distance: 87.6
click at [255, 208] on p "The fees must incentivize reducing the amount of packaging per individual cover…" at bounding box center [321, 215] width 615 height 22
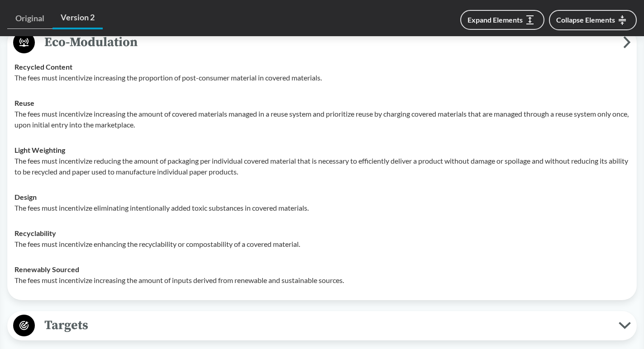
scroll to position [1569, 0]
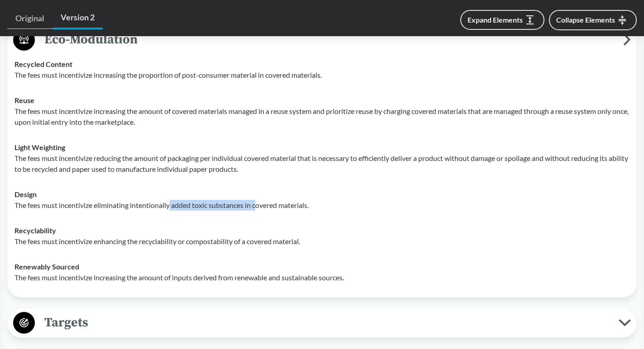
drag, startPoint x: 172, startPoint y: 194, endPoint x: 259, endPoint y: 194, distance: 87.3
click at [259, 200] on p "The fees must incentivize eliminating intentionally added toxic substances in c…" at bounding box center [321, 205] width 615 height 11
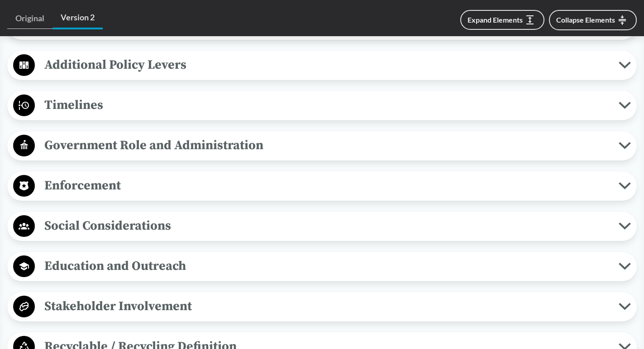
scroll to position [1911, 0]
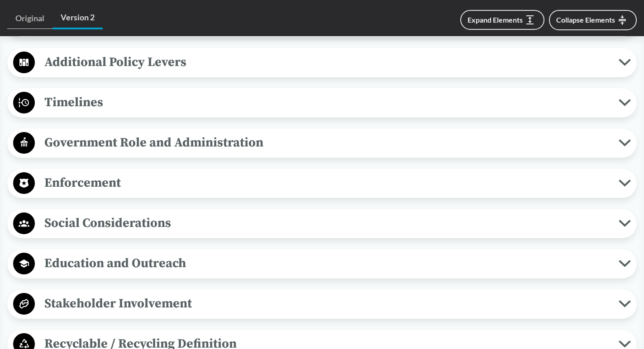
click at [226, 174] on span "Enforcement" at bounding box center [327, 183] width 584 height 20
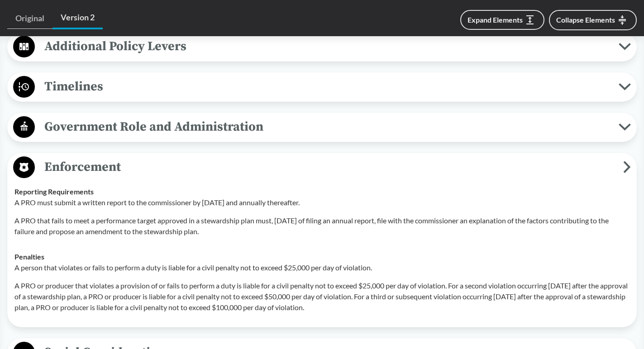
scroll to position [1930, 0]
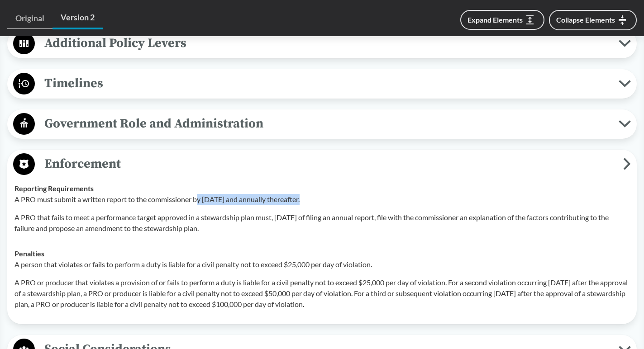
drag, startPoint x: 198, startPoint y: 185, endPoint x: 300, endPoint y: 190, distance: 102.9
click at [300, 194] on p "A PRO must submit a written report to the commissioner by [DATE] and annually t…" at bounding box center [321, 199] width 615 height 11
drag, startPoint x: 200, startPoint y: 184, endPoint x: 307, endPoint y: 190, distance: 107.9
click at [307, 194] on p "A PRO must submit a written report to the commissioner by [DATE] and annually t…" at bounding box center [321, 199] width 615 height 11
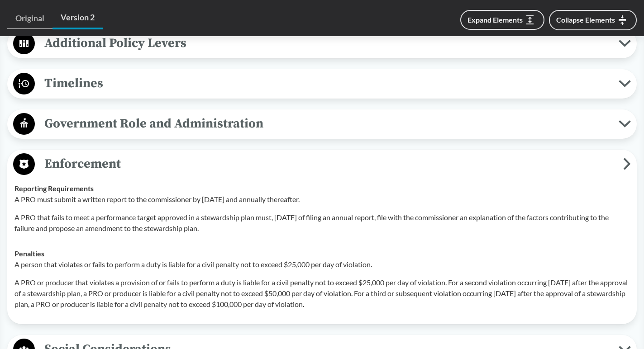
click at [307, 194] on p "A PRO must submit a written report to the commissioner by [DATE] and annually t…" at bounding box center [321, 199] width 615 height 11
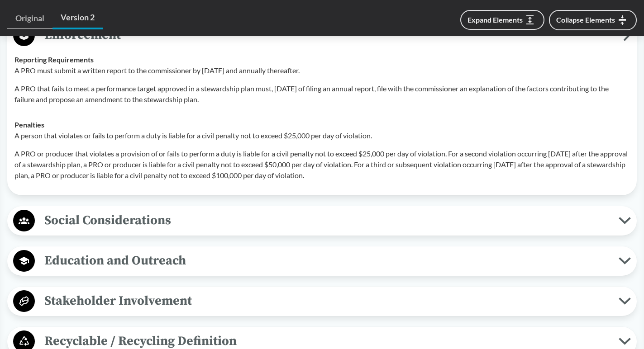
scroll to position [2153, 0]
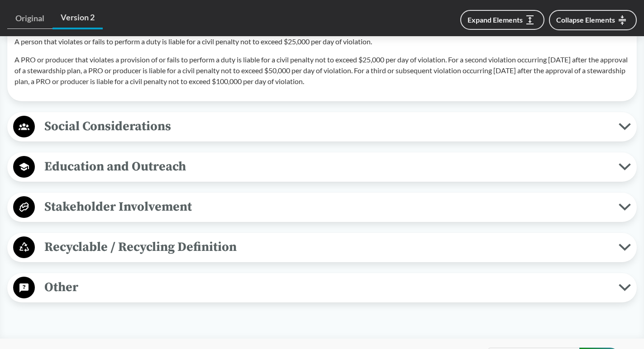
click at [286, 237] on span "Recyclable / Recycling Definition" at bounding box center [327, 247] width 584 height 20
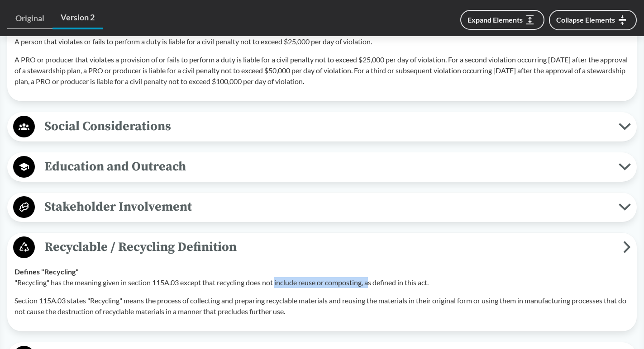
drag, startPoint x: 279, startPoint y: 267, endPoint x: 374, endPoint y: 272, distance: 94.7
click at [374, 277] on p ""Recycling" has the meaning given in section 115A.03 except that recycling does…" at bounding box center [321, 282] width 615 height 11
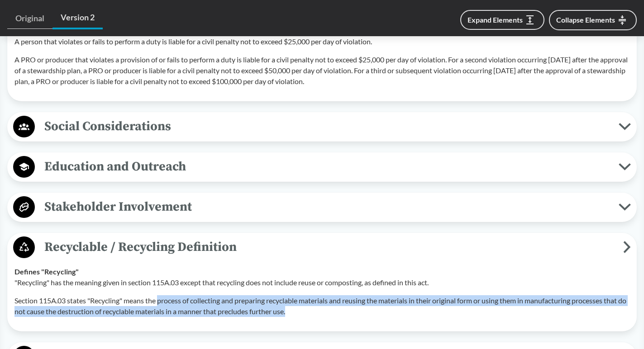
drag, startPoint x: 161, startPoint y: 291, endPoint x: 329, endPoint y: 302, distance: 168.7
click at [329, 302] on p "Section 115A.03 states "Recycling" means the process of collecting and preparin…" at bounding box center [321, 307] width 615 height 22
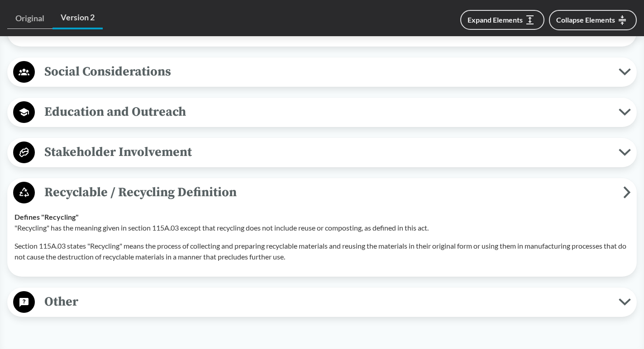
scroll to position [2212, 0]
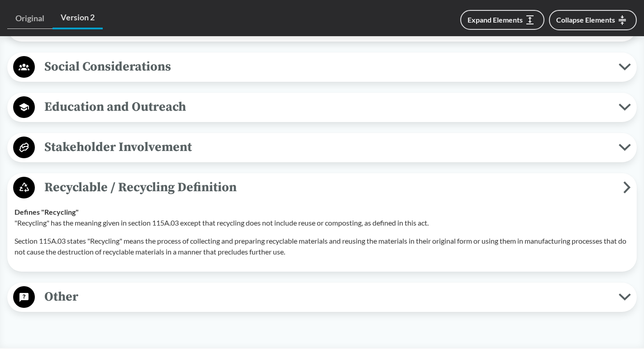
click at [261, 287] on span "Other" at bounding box center [327, 297] width 584 height 20
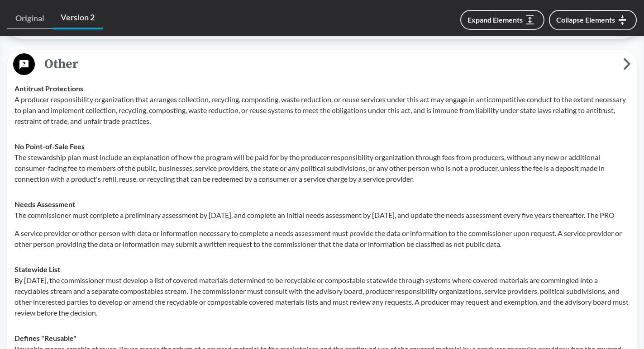
scroll to position [2448, 0]
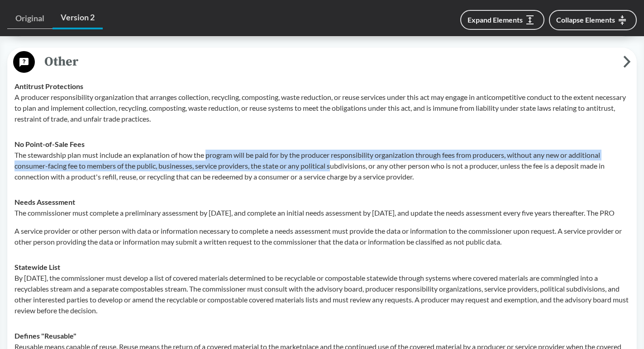
drag, startPoint x: 207, startPoint y: 141, endPoint x: 335, endPoint y: 157, distance: 129.1
click at [335, 157] on p "The stewardship plan must include an explanation of how the program will be pai…" at bounding box center [321, 166] width 615 height 33
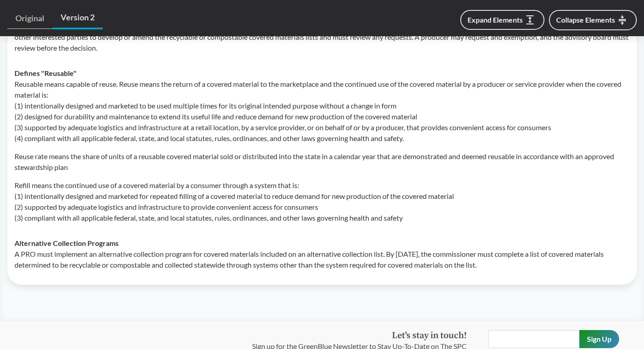
scroll to position [2718, 0]
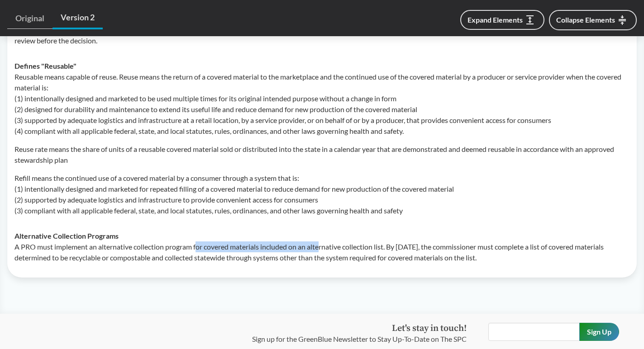
drag, startPoint x: 197, startPoint y: 245, endPoint x: 321, endPoint y: 249, distance: 124.5
click at [321, 249] on p "A PRO must implement an alternative collection program for covered materials in…" at bounding box center [321, 253] width 615 height 22
